Goal: Use online tool/utility: Utilize a website feature to perform a specific function

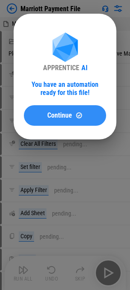
click at [60, 110] on button "Continue" at bounding box center [65, 115] width 82 height 21
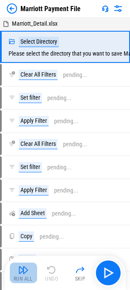
click at [22, 270] on img "button" at bounding box center [23, 270] width 10 height 10
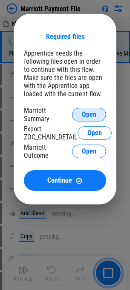
click at [99, 116] on button "Open" at bounding box center [89, 115] width 34 height 14
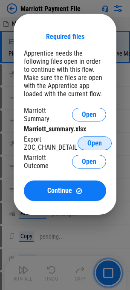
click at [104, 136] on button "Open" at bounding box center [95, 143] width 34 height 14
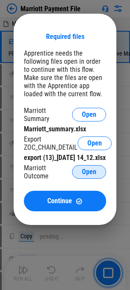
click at [98, 175] on button "Open" at bounding box center [89, 172] width 34 height 14
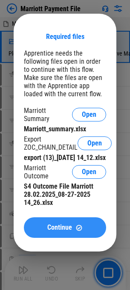
click at [64, 238] on button "Continue" at bounding box center [65, 227] width 82 height 21
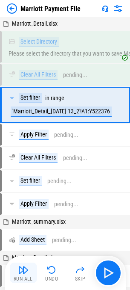
click at [20, 271] on img "button" at bounding box center [23, 270] width 10 height 10
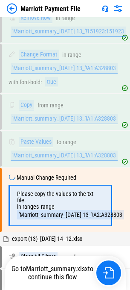
scroll to position [1794, 0]
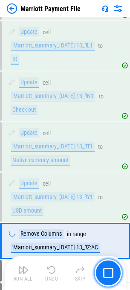
scroll to position [618, 0]
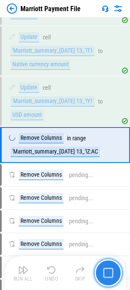
click at [109, 271] on img "button" at bounding box center [108, 273] width 10 height 10
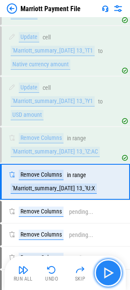
click at [111, 271] on img "button" at bounding box center [109, 273] width 14 height 14
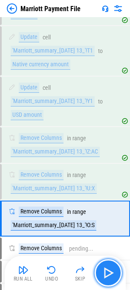
click at [107, 274] on img "button" at bounding box center [109, 273] width 14 height 14
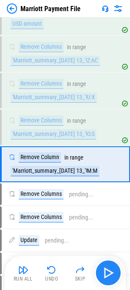
scroll to position [728, 0]
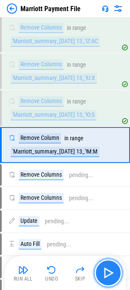
click at [107, 273] on img "button" at bounding box center [109, 273] width 14 height 14
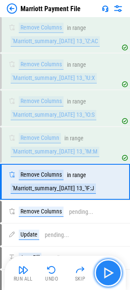
click at [107, 273] on img "button" at bounding box center [109, 273] width 14 height 14
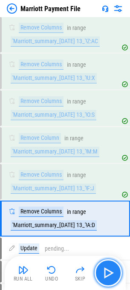
click at [107, 273] on img "button" at bounding box center [109, 273] width 14 height 14
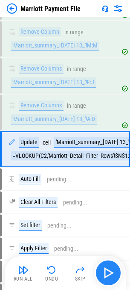
scroll to position [838, 0]
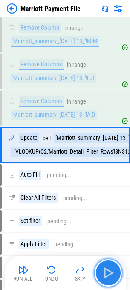
click at [107, 273] on img "button" at bounding box center [109, 273] width 14 height 14
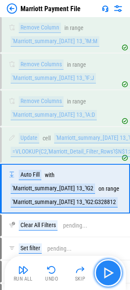
click at [107, 273] on img "button" at bounding box center [109, 273] width 14 height 14
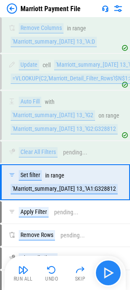
scroll to position [949, 0]
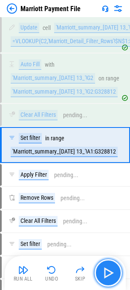
click at [107, 273] on img "button" at bounding box center [109, 273] width 14 height 14
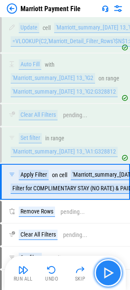
click at [107, 273] on img "button" at bounding box center [109, 273] width 14 height 14
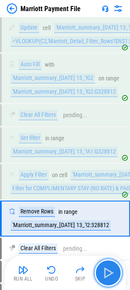
click at [114, 276] on img "button" at bounding box center [109, 273] width 14 height 14
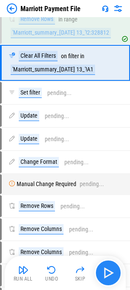
scroll to position [1120, 0]
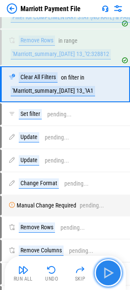
click at [106, 272] on img "button" at bounding box center [109, 273] width 14 height 14
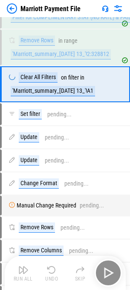
click at [106, 272] on div "Run All Undo Skip" at bounding box center [66, 272] width 113 height 27
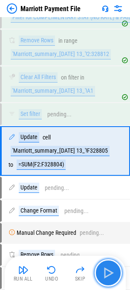
click at [106, 272] on img "button" at bounding box center [109, 273] width 14 height 14
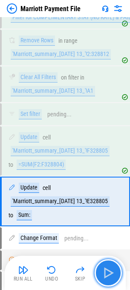
click at [106, 272] on img "button" at bounding box center [109, 273] width 14 height 14
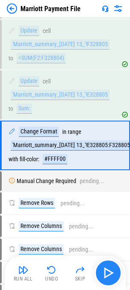
scroll to position [1227, 0]
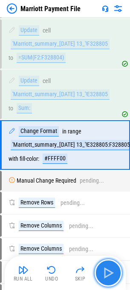
click at [106, 272] on img "button" at bounding box center [109, 273] width 14 height 14
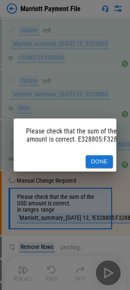
click at [95, 164] on button "Done" at bounding box center [99, 161] width 27 height 13
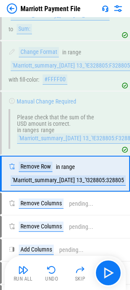
scroll to position [1334, 0]
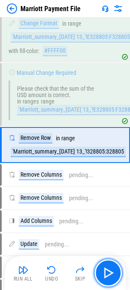
click at [112, 273] on img "button" at bounding box center [109, 273] width 14 height 14
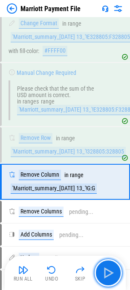
click at [112, 273] on img "button" at bounding box center [109, 273] width 14 height 14
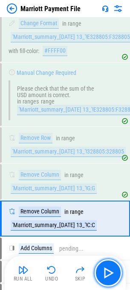
click at [112, 273] on img "button" at bounding box center [109, 273] width 14 height 14
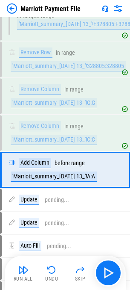
scroll to position [1444, 0]
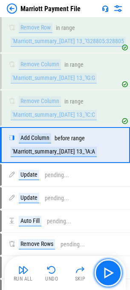
click at [112, 273] on img "button" at bounding box center [109, 273] width 14 height 14
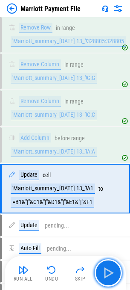
click at [112, 273] on img "button" at bounding box center [109, 273] width 14 height 14
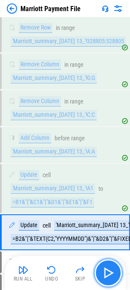
click at [106, 273] on img "button" at bounding box center [109, 273] width 14 height 14
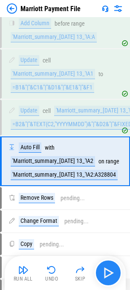
scroll to position [1575, 0]
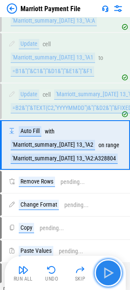
click at [109, 273] on img "button" at bounding box center [109, 273] width 14 height 14
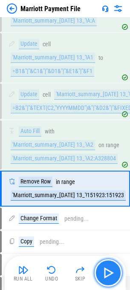
click at [112, 274] on img "button" at bounding box center [109, 273] width 14 height 14
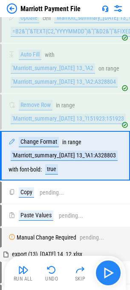
scroll to position [1662, 0]
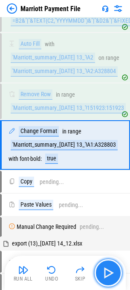
click at [112, 274] on img "button" at bounding box center [109, 273] width 14 height 14
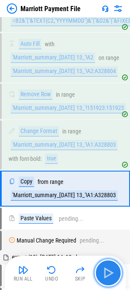
click at [112, 274] on img "button" at bounding box center [109, 273] width 14 height 14
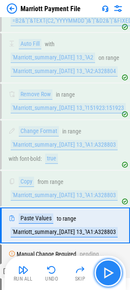
click at [112, 274] on img "button" at bounding box center [109, 273] width 14 height 14
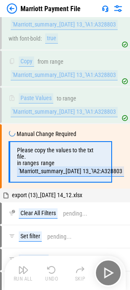
scroll to position [1794, 0]
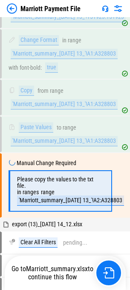
scroll to position [1794, 0]
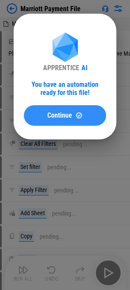
click at [76, 115] on img at bounding box center [79, 115] width 7 height 7
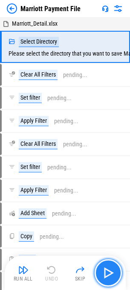
click at [110, 276] on img "button" at bounding box center [109, 273] width 14 height 14
